Goal: Transaction & Acquisition: Purchase product/service

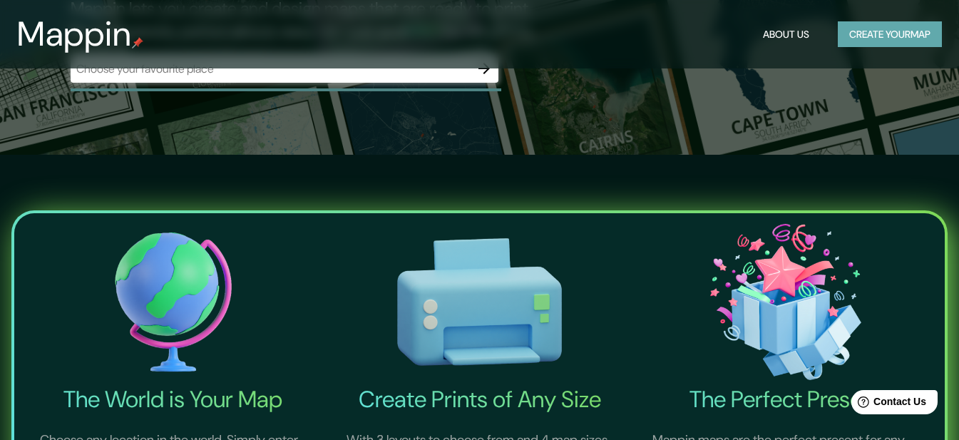
click at [882, 33] on button "Create your map" at bounding box center [889, 34] width 104 height 26
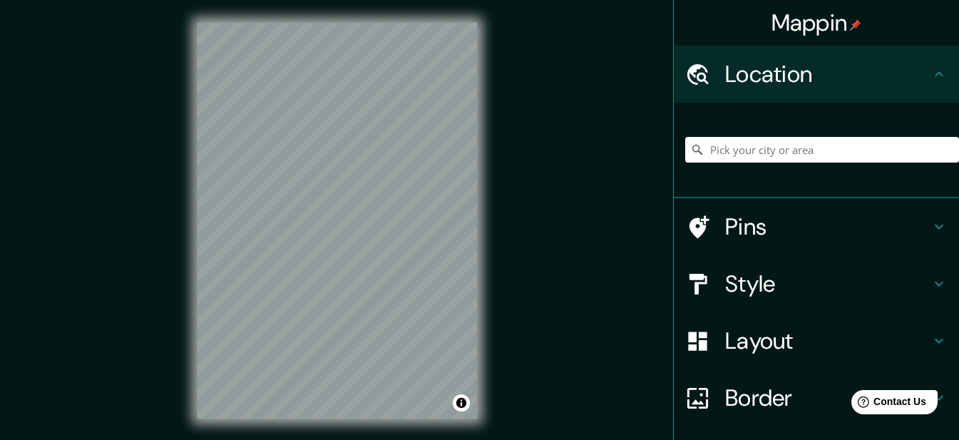
click at [787, 166] on div at bounding box center [822, 149] width 274 height 71
click at [792, 146] on input "Pick your city or area" at bounding box center [822, 150] width 274 height 26
paste input "Blvd. Héroes del [DATE][PERSON_NAME] 8"
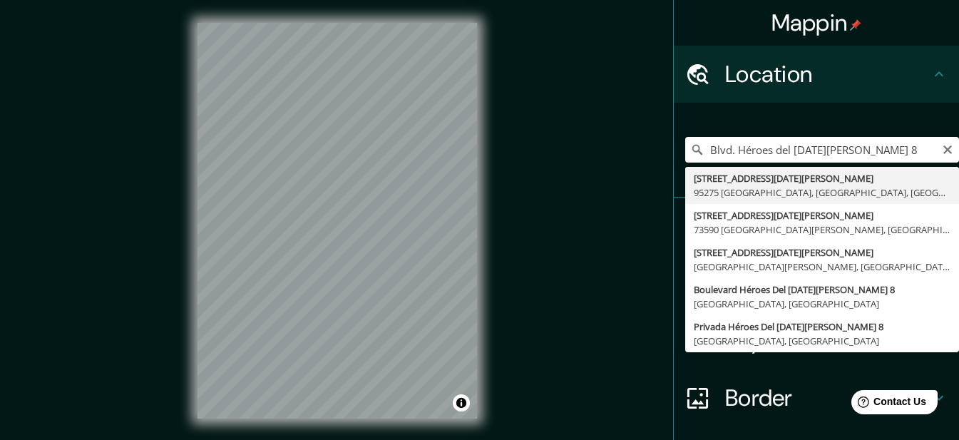
type input "[STREET_ADDRESS][DATE][PERSON_NAME]"
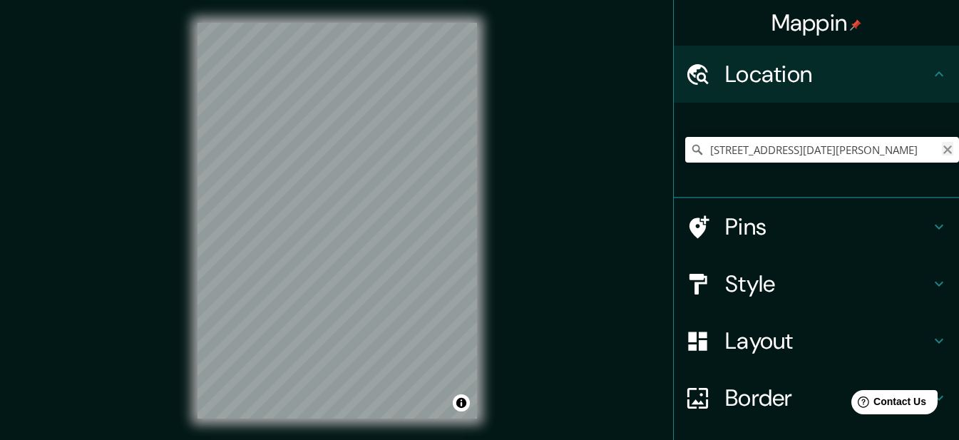
click at [943, 147] on icon "Clear" at bounding box center [947, 149] width 9 height 9
paste input "Blvd. Héroes del [DATE][PERSON_NAME] 8"
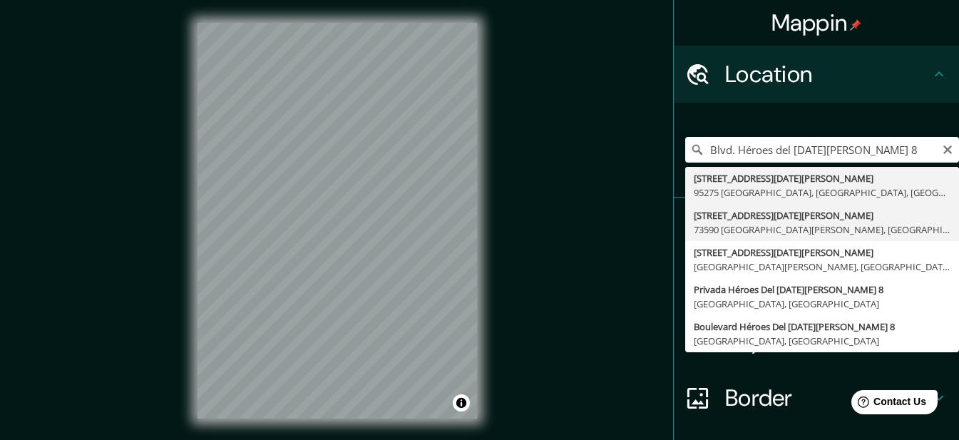
type input "[STREET_ADDRESS][DATE][PERSON_NAME][PERSON_NAME]"
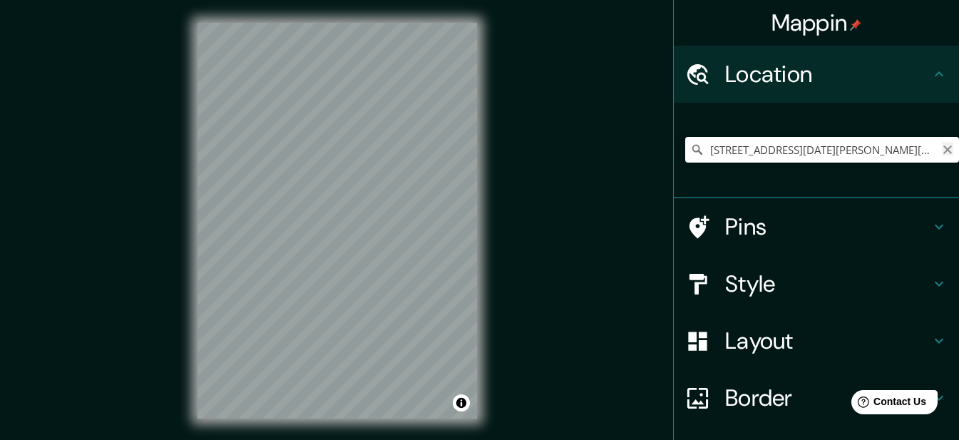
click at [941, 149] on icon "Clear" at bounding box center [946, 149] width 11 height 11
click at [904, 151] on input "Pick your city or area" at bounding box center [822, 150] width 274 height 26
paste input "Blvd. Héroes del [DATE][PERSON_NAME] 8"
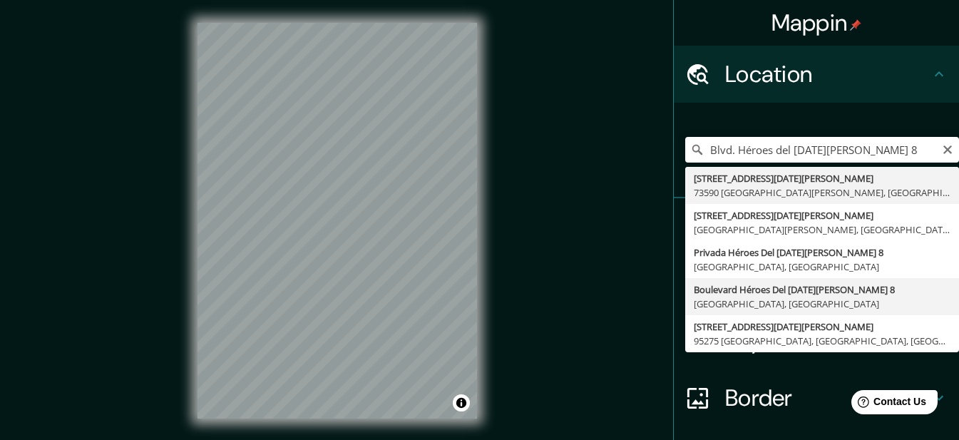
type input "[STREET_ADDRESS][DATE][PERSON_NAME]"
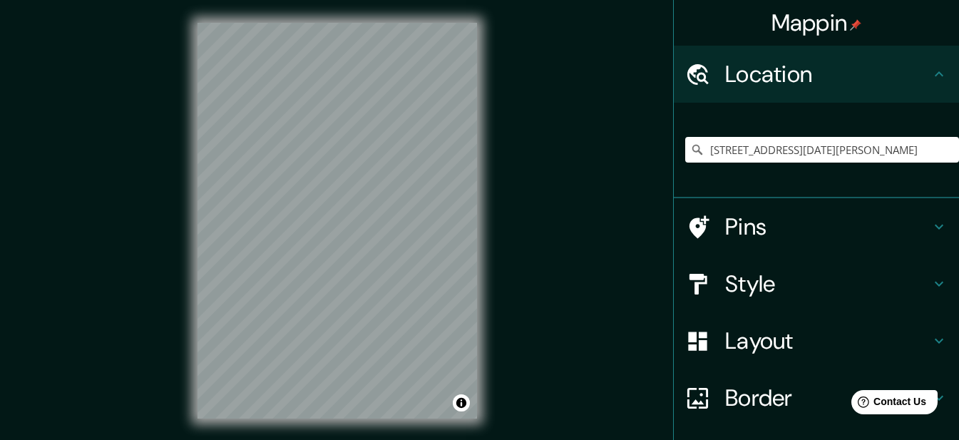
click at [862, 290] on h4 "Style" at bounding box center [827, 283] width 205 height 29
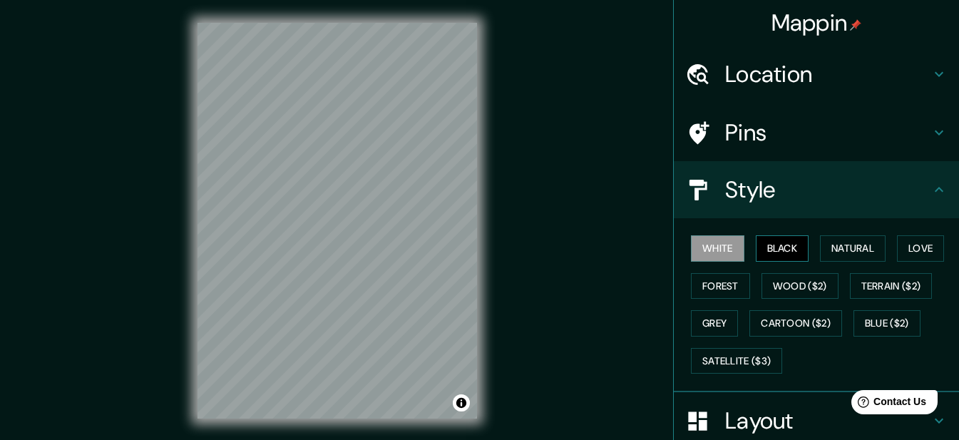
click at [769, 248] on button "Black" at bounding box center [781, 248] width 53 height 26
click at [820, 252] on button "Natural" at bounding box center [853, 248] width 66 height 26
click at [715, 249] on button "White" at bounding box center [717, 248] width 53 height 26
click at [845, 254] on button "Natural" at bounding box center [853, 248] width 66 height 26
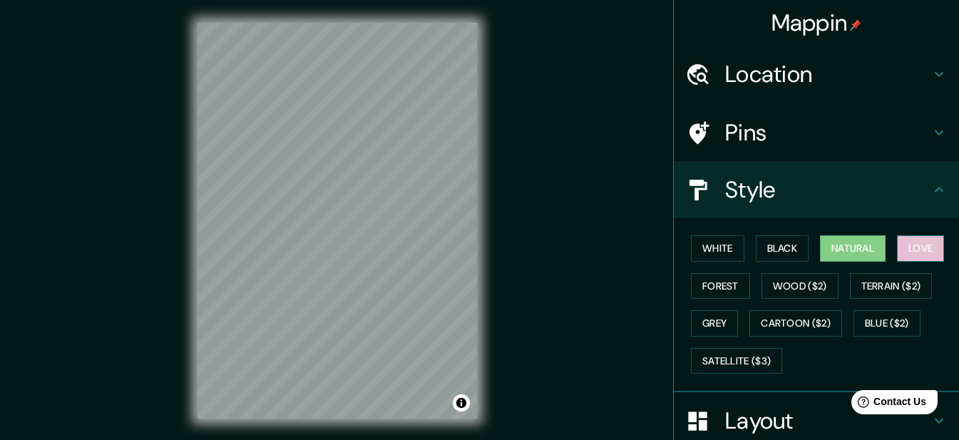
click at [919, 252] on button "Love" at bounding box center [920, 248] width 47 height 26
click at [781, 251] on button "Black" at bounding box center [781, 248] width 53 height 26
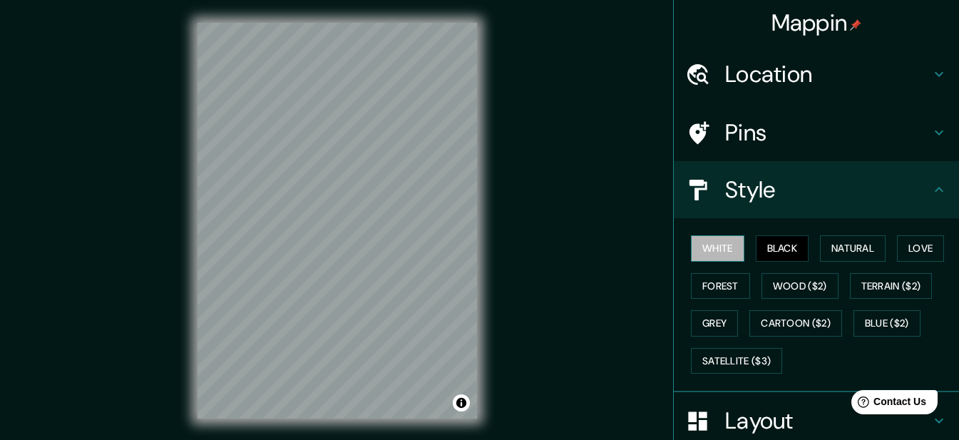
click at [710, 246] on button "White" at bounding box center [717, 248] width 53 height 26
click at [764, 246] on button "Black" at bounding box center [781, 248] width 53 height 26
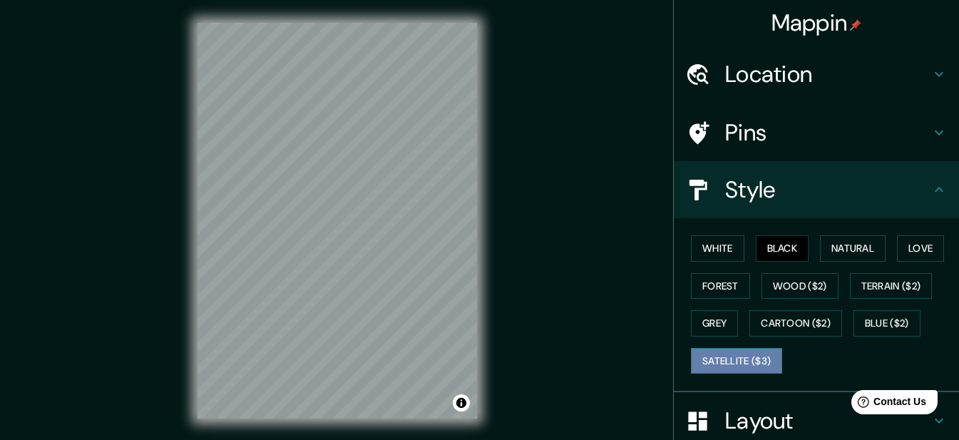
click at [730, 362] on button "Satellite ($3)" at bounding box center [736, 361] width 91 height 26
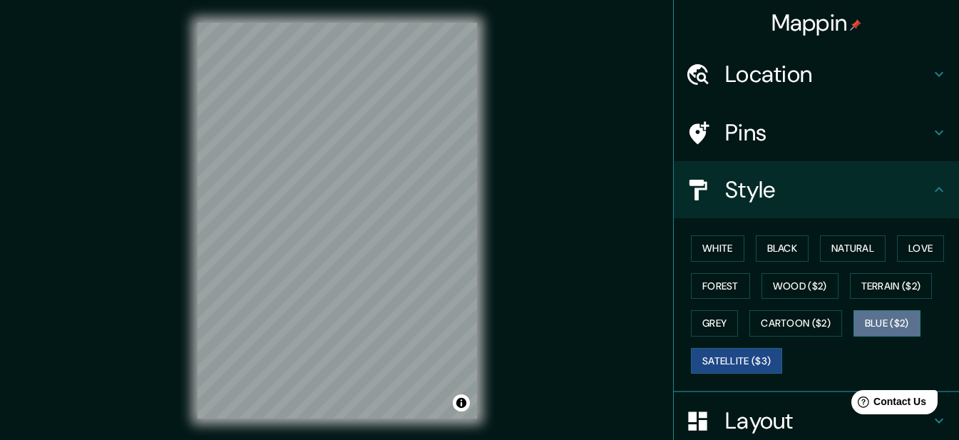
click at [876, 323] on button "Blue ($2)" at bounding box center [886, 323] width 67 height 26
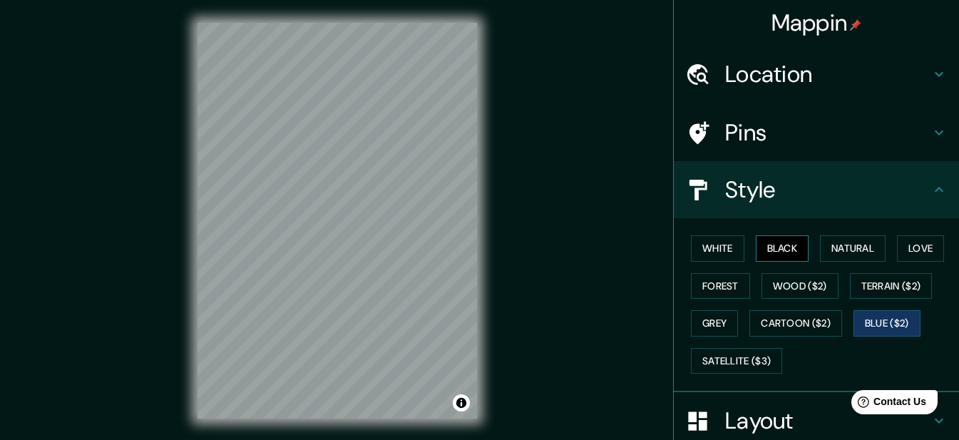
click at [795, 248] on button "Black" at bounding box center [781, 248] width 53 height 26
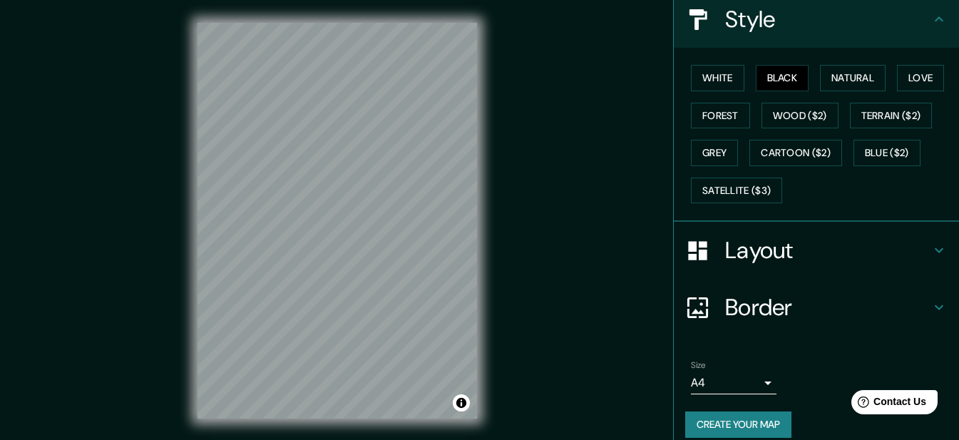
scroll to position [185, 0]
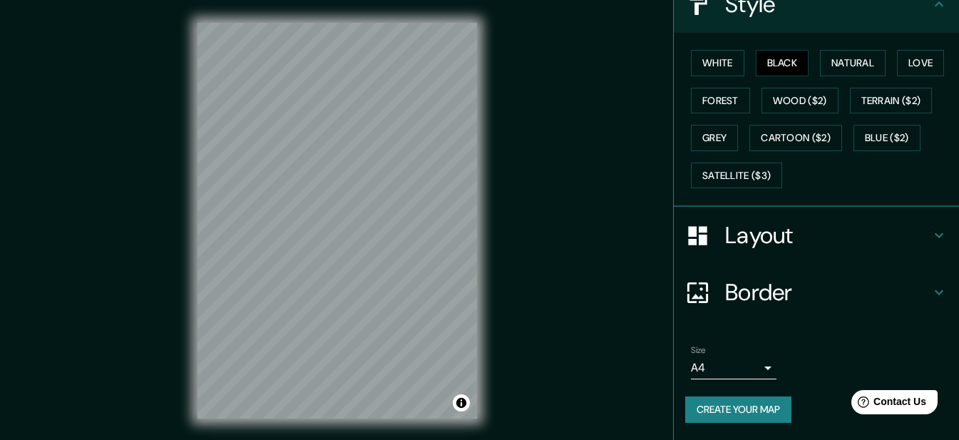
click at [907, 239] on h4 "Layout" at bounding box center [827, 235] width 205 height 29
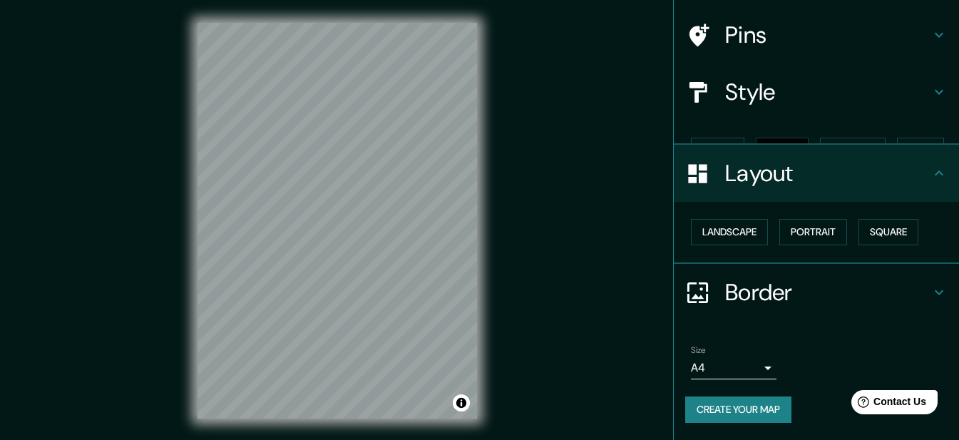
scroll to position [73, 0]
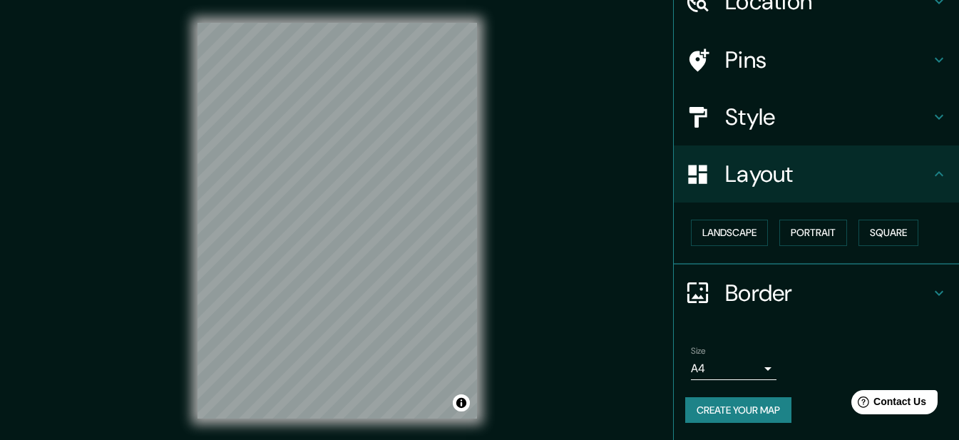
click at [846, 180] on h4 "Layout" at bounding box center [827, 174] width 205 height 29
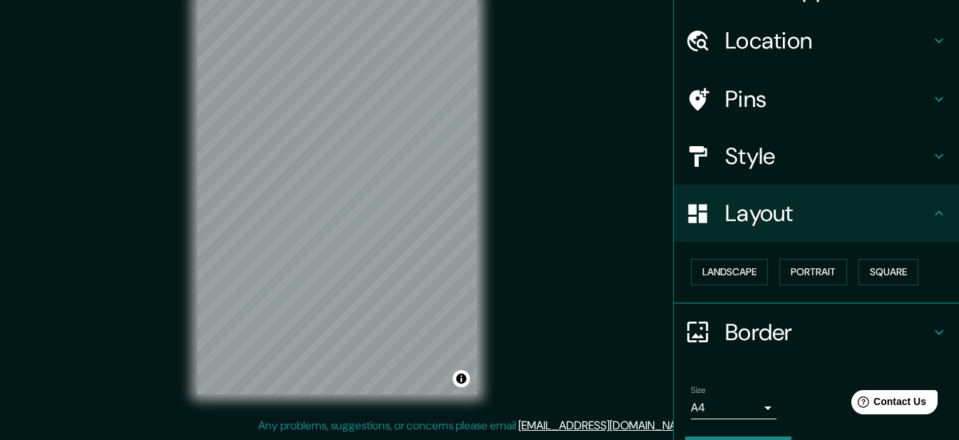
scroll to position [0, 0]
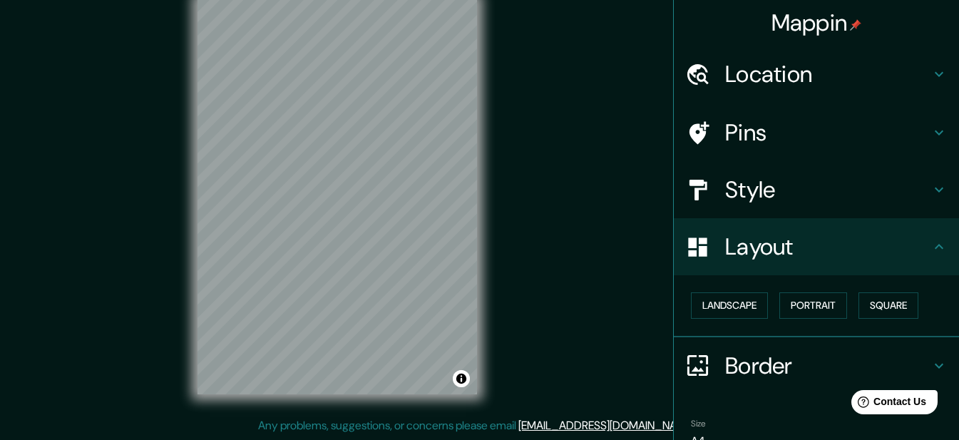
click at [822, 197] on h4 "Style" at bounding box center [827, 189] width 205 height 29
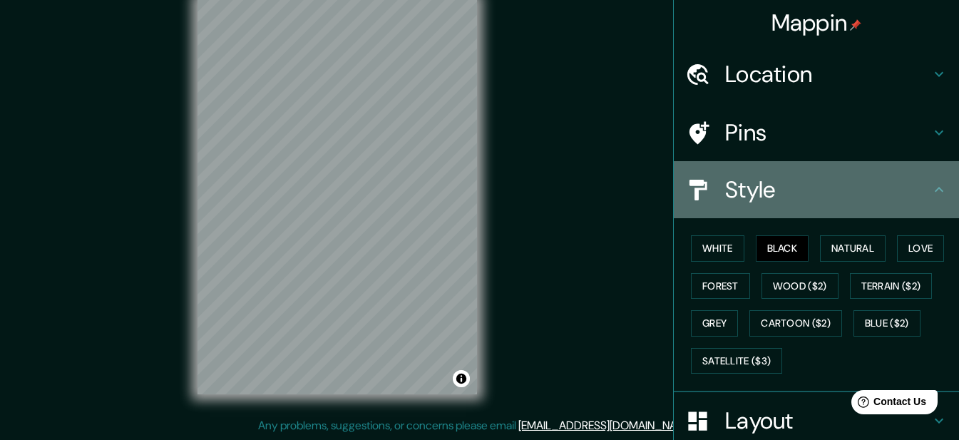
click at [862, 177] on h4 "Style" at bounding box center [827, 189] width 205 height 29
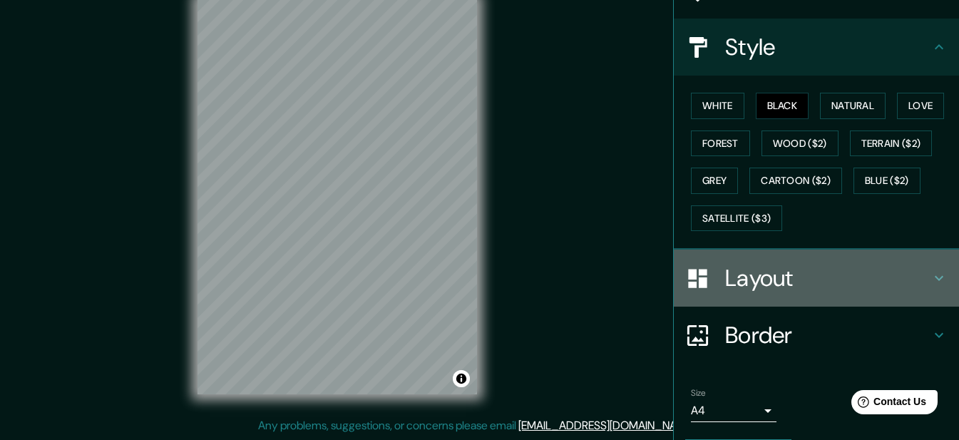
click at [822, 268] on h4 "Layout" at bounding box center [827, 278] width 205 height 29
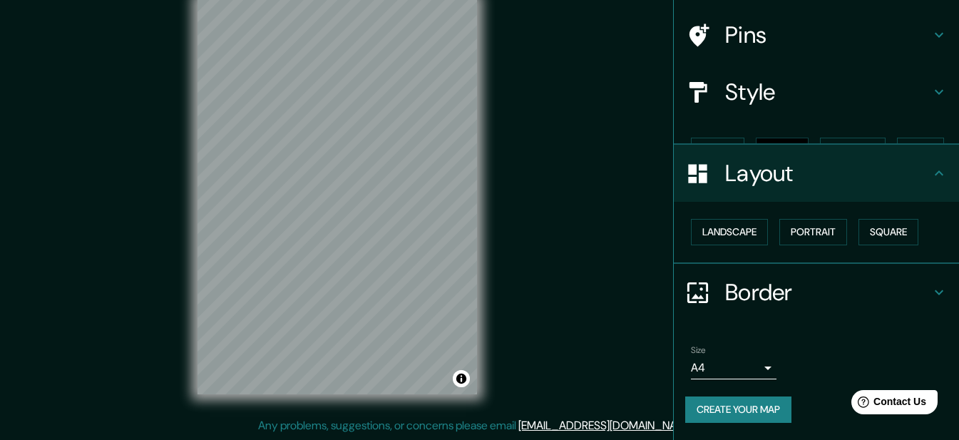
scroll to position [73, 0]
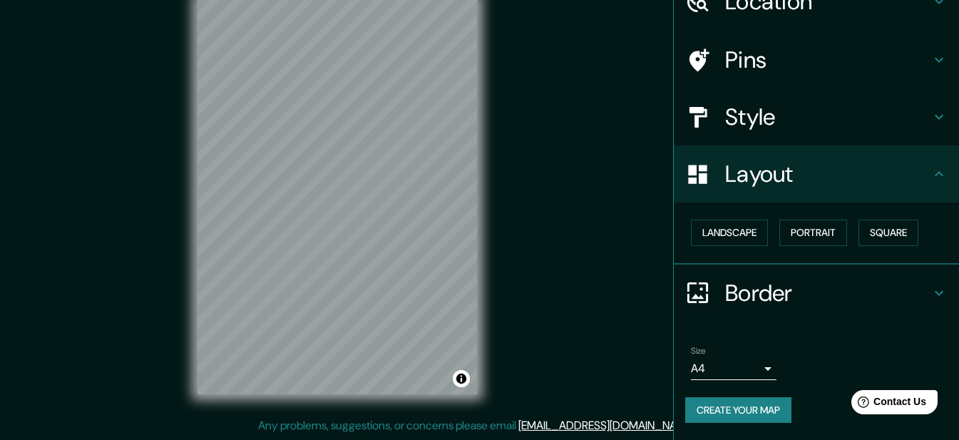
click at [814, 301] on h4 "Border" at bounding box center [827, 293] width 205 height 29
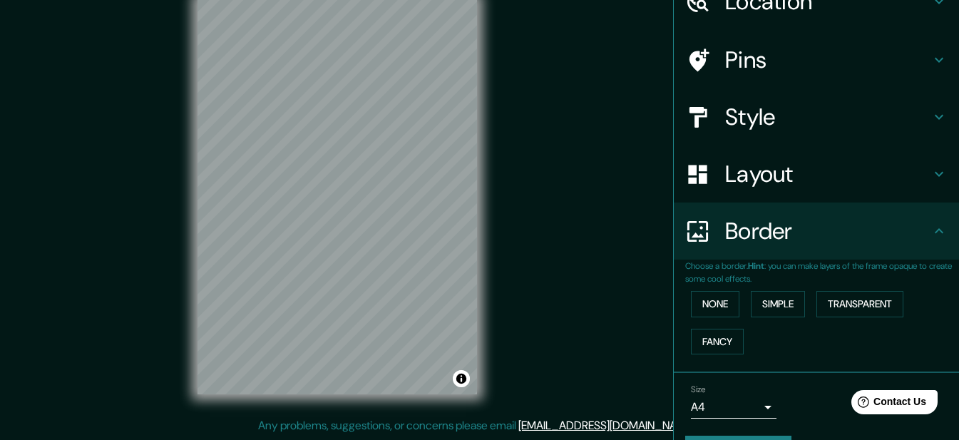
click at [799, 173] on h4 "Layout" at bounding box center [827, 174] width 205 height 29
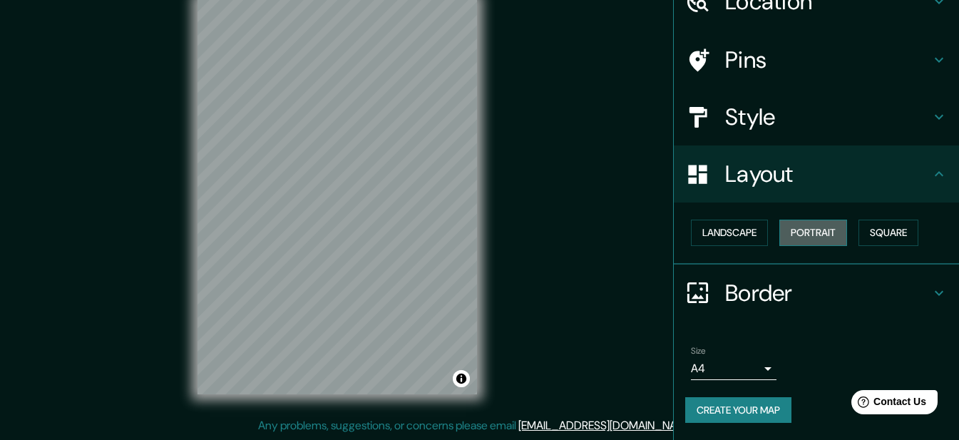
click at [795, 228] on button "Portrait" at bounding box center [813, 232] width 68 height 26
click at [733, 224] on button "Landscape" at bounding box center [729, 232] width 77 height 26
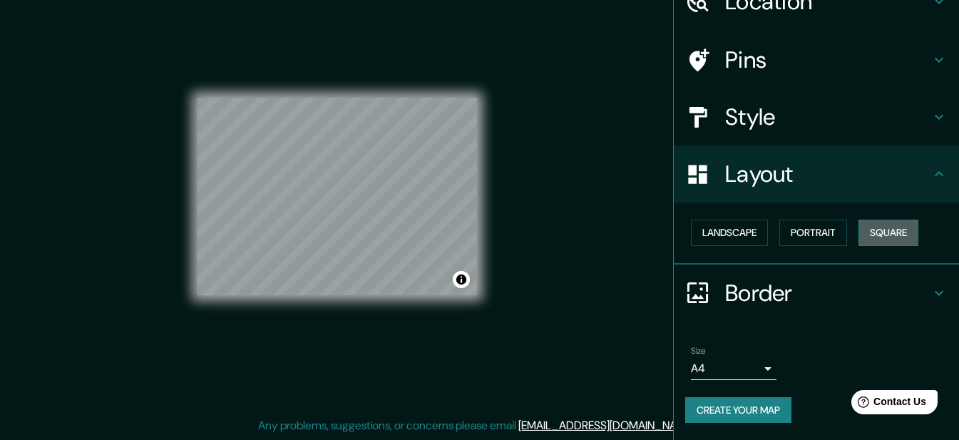
click at [877, 226] on button "Square" at bounding box center [888, 232] width 60 height 26
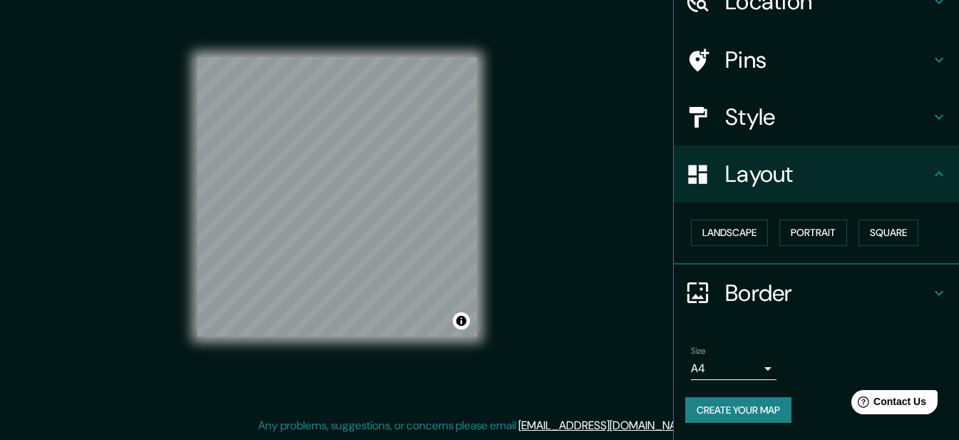
click at [835, 58] on h4 "Pins" at bounding box center [827, 60] width 205 height 29
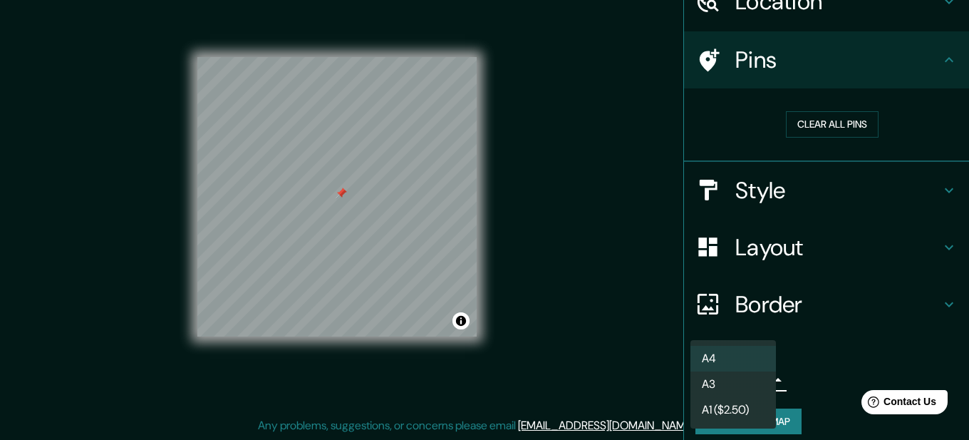
click at [754, 373] on body "Mappin Location [STREET_ADDRESS][DATE][PERSON_NAME] Pins Clear all pins Style L…" at bounding box center [484, 196] width 969 height 440
click at [730, 351] on li "A4" at bounding box center [734, 359] width 86 height 26
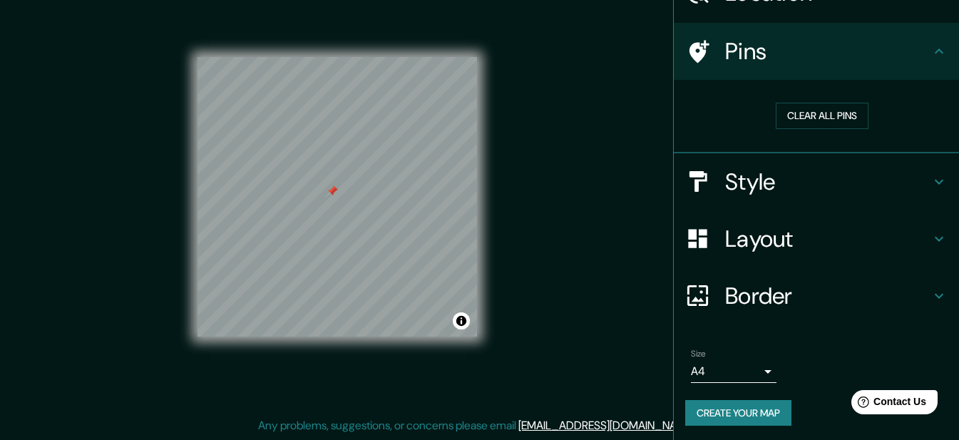
scroll to position [84, 0]
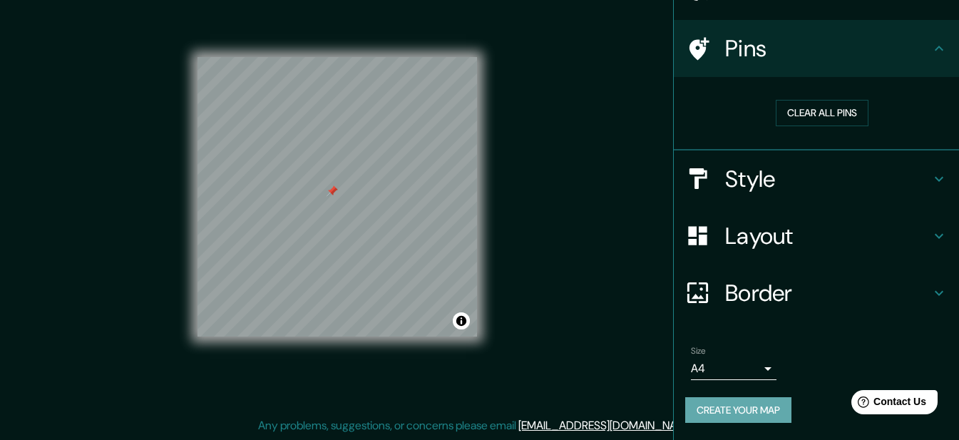
click at [738, 405] on button "Create your map" at bounding box center [738, 410] width 106 height 26
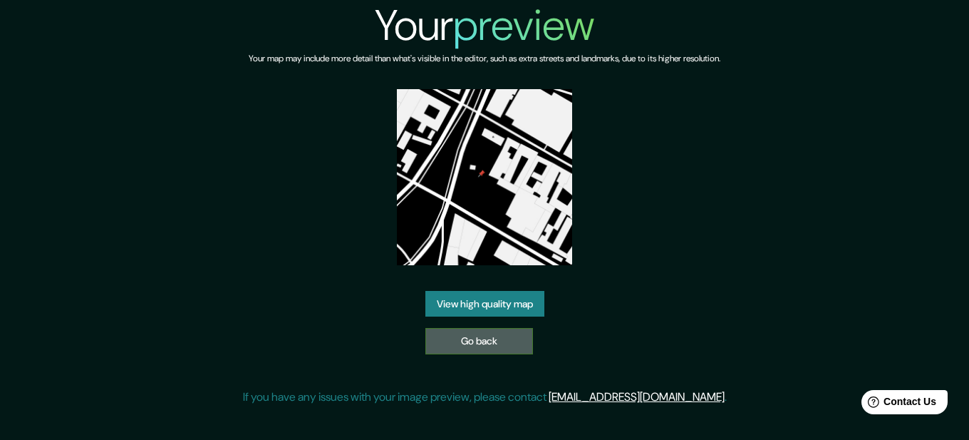
click at [454, 351] on link "Go back" at bounding box center [479, 341] width 108 height 26
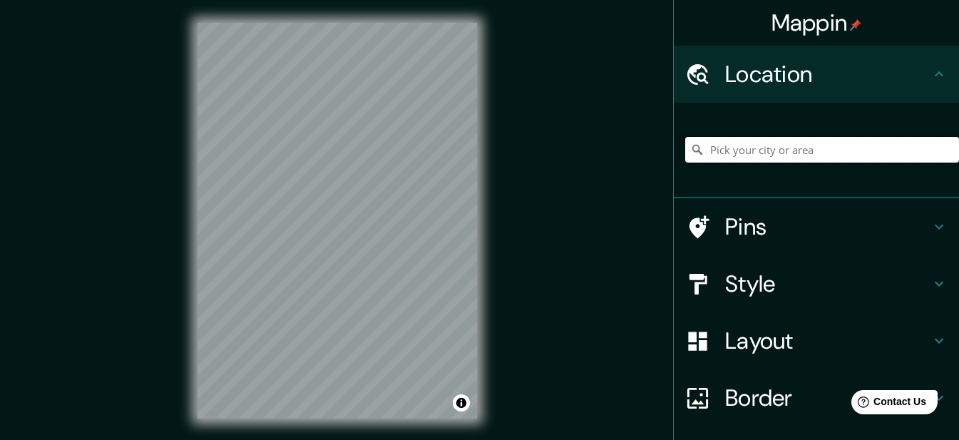
click at [783, 144] on input "Pick your city or area" at bounding box center [822, 150] width 274 height 26
paste input "Blvd. Héroes del [DATE][PERSON_NAME] 8"
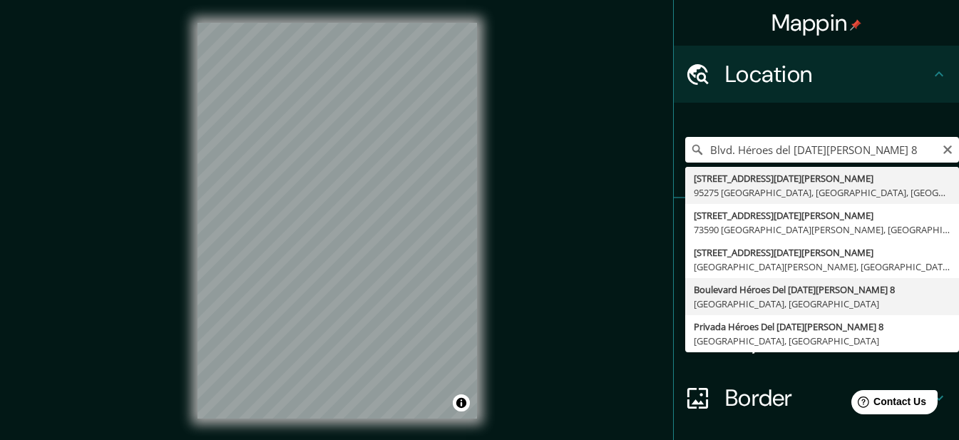
type input "[STREET_ADDRESS][DATE][PERSON_NAME]"
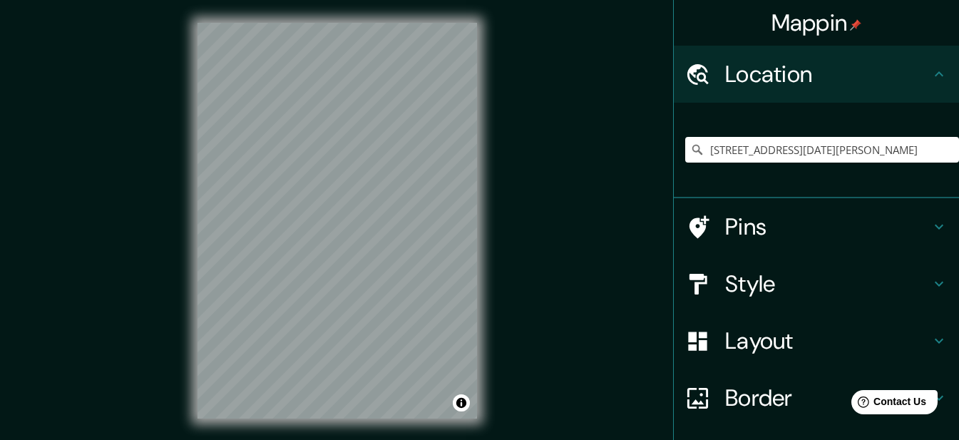
click at [145, 268] on div "Mappin Location Boulevard Héroes Del 5 De Mayo 8, 72534 Puebla, Puebla, México …" at bounding box center [479, 232] width 959 height 464
click at [790, 286] on h4 "Style" at bounding box center [827, 283] width 205 height 29
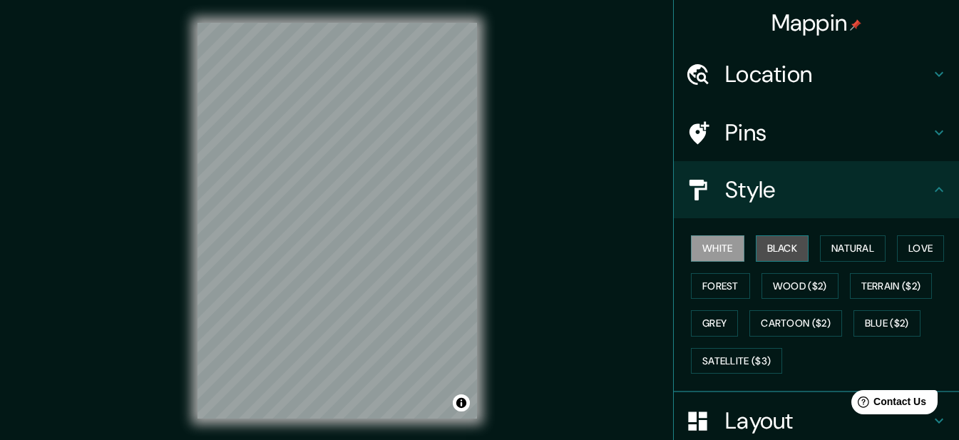
click at [769, 256] on button "Black" at bounding box center [781, 248] width 53 height 26
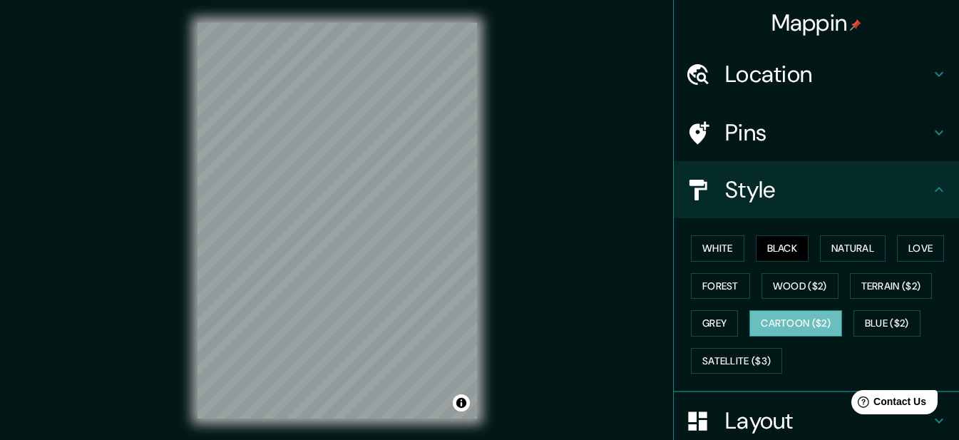
click at [766, 335] on button "Cartoon ($2)" at bounding box center [795, 323] width 93 height 26
click at [874, 326] on button "Blue ($2)" at bounding box center [886, 323] width 67 height 26
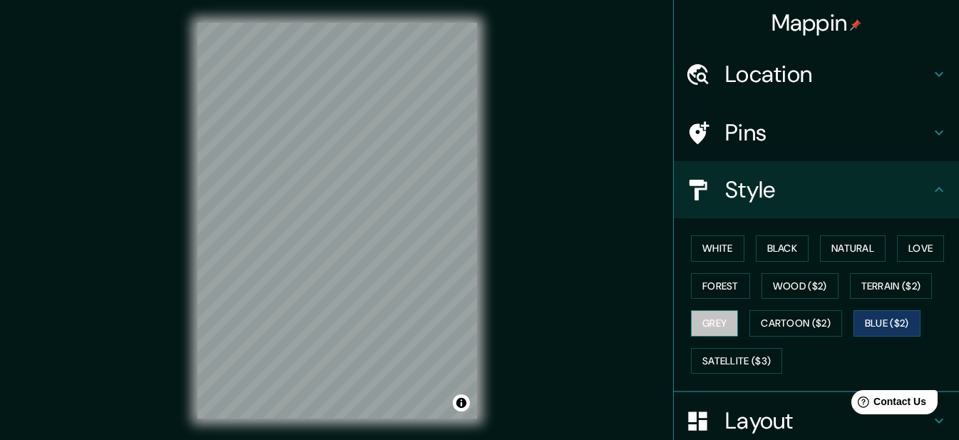
click at [698, 319] on button "Grey" at bounding box center [714, 323] width 47 height 26
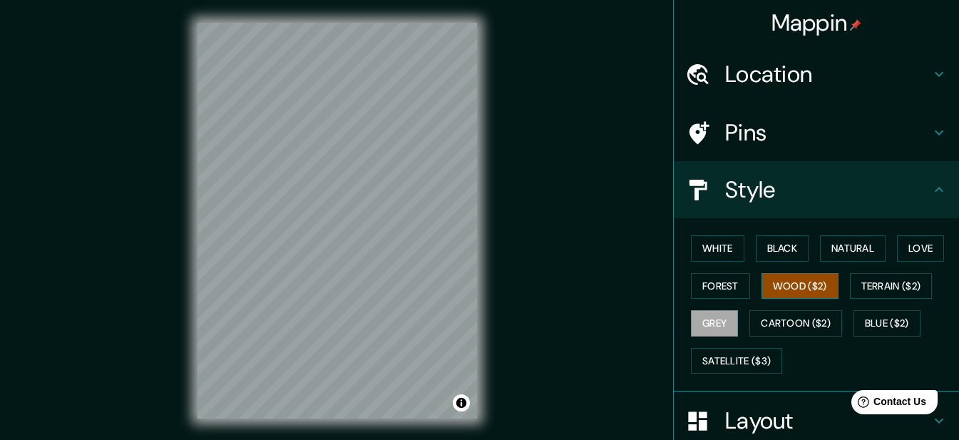
click at [794, 286] on button "Wood ($2)" at bounding box center [799, 286] width 77 height 26
click at [916, 246] on button "Love" at bounding box center [920, 248] width 47 height 26
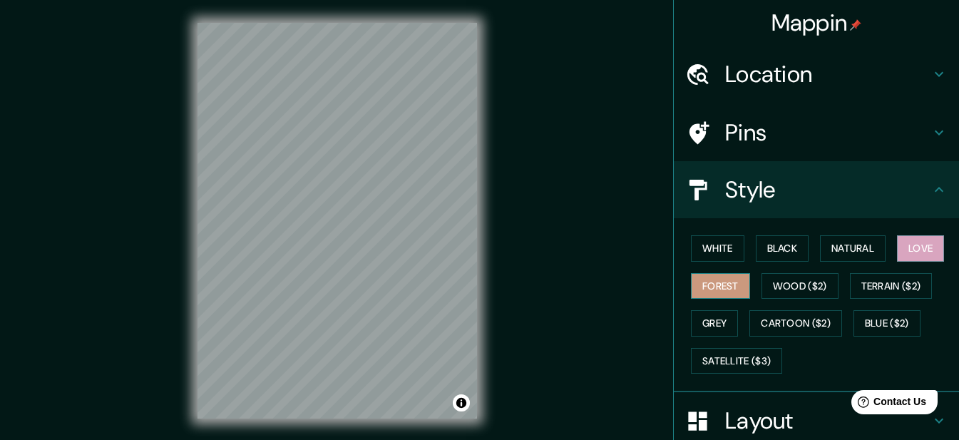
click at [708, 284] on button "Forest" at bounding box center [720, 286] width 59 height 26
